Goal: Information Seeking & Learning: Find specific fact

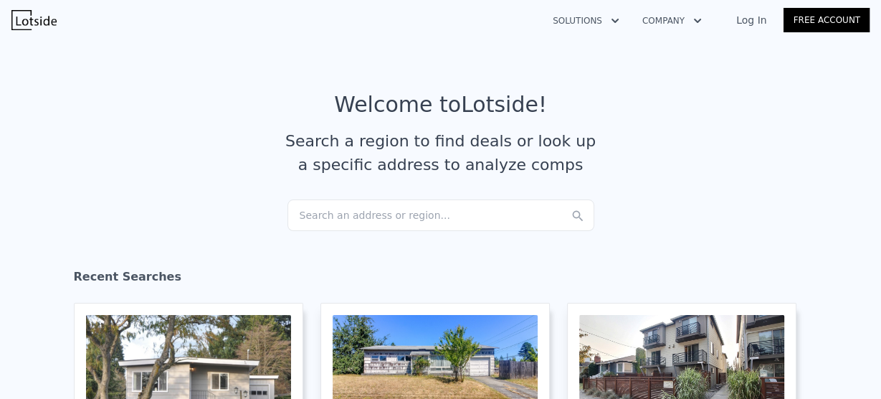
click at [762, 26] on link "Log In" at bounding box center [751, 20] width 65 height 14
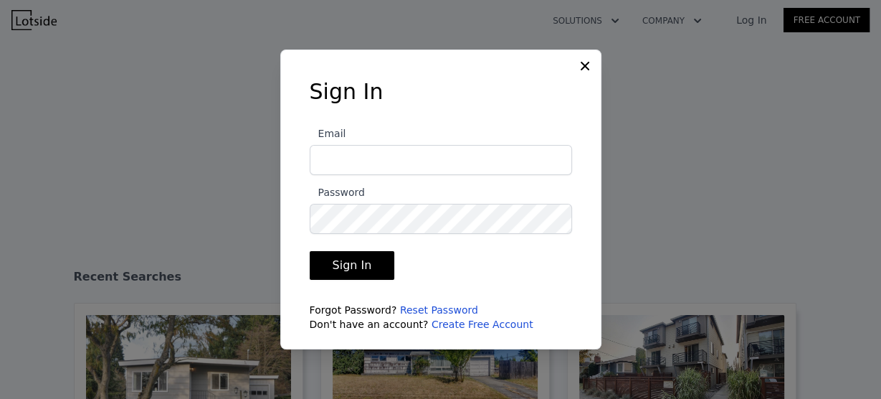
type input "[EMAIL_ADDRESS][DOMAIN_NAME]"
click at [359, 268] on button "Sign In" at bounding box center [352, 265] width 85 height 29
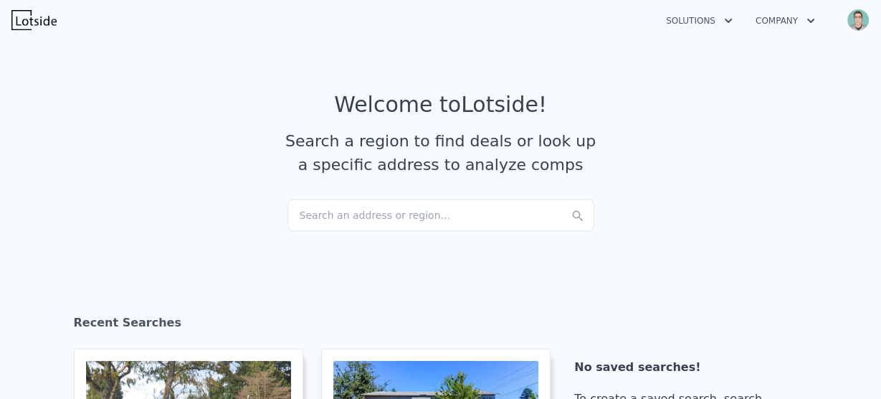
click at [394, 220] on div "Search an address or region..." at bounding box center [440, 215] width 307 height 32
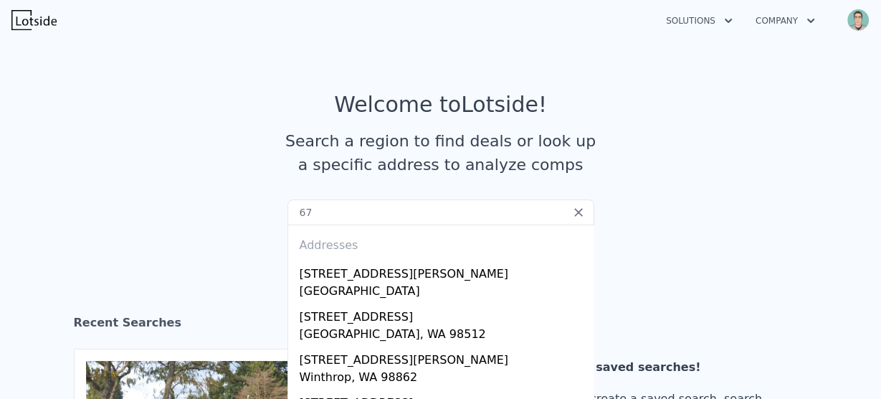
type input "6"
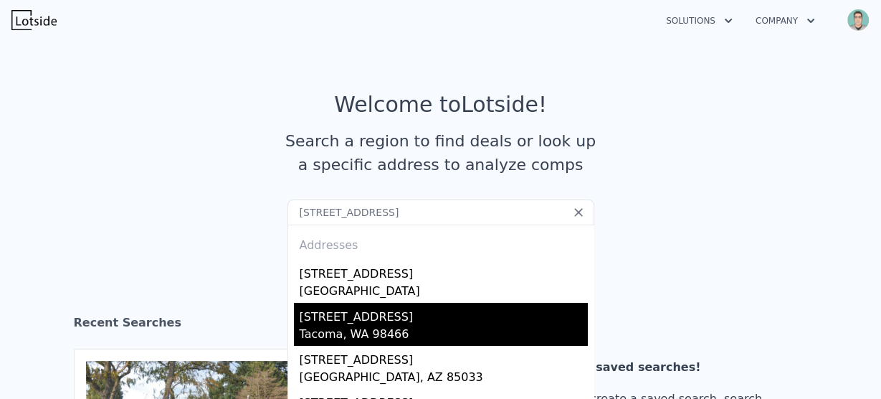
type input "[STREET_ADDRESS]"
click at [328, 325] on div "Tacoma, WA 98466" at bounding box center [444, 335] width 288 height 20
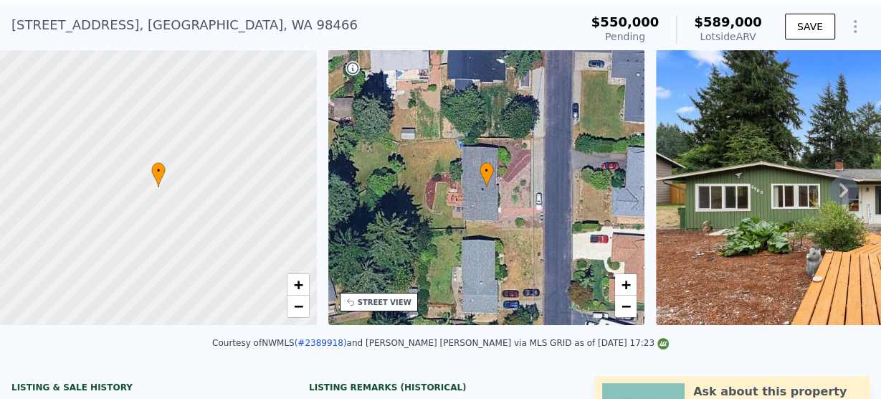
scroll to position [5, 0]
